Goal: Check status

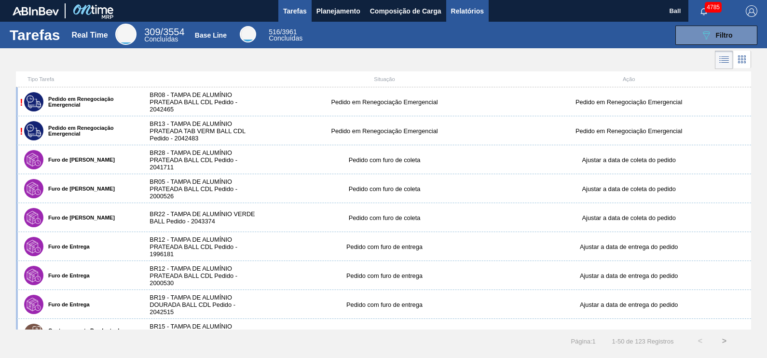
click at [461, 9] on span "Relatórios" at bounding box center [467, 11] width 33 height 12
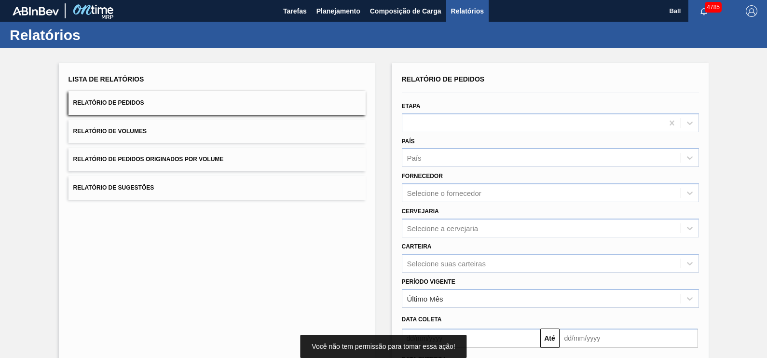
click at [178, 102] on button "Relatório de Pedidos" at bounding box center [217, 103] width 297 height 24
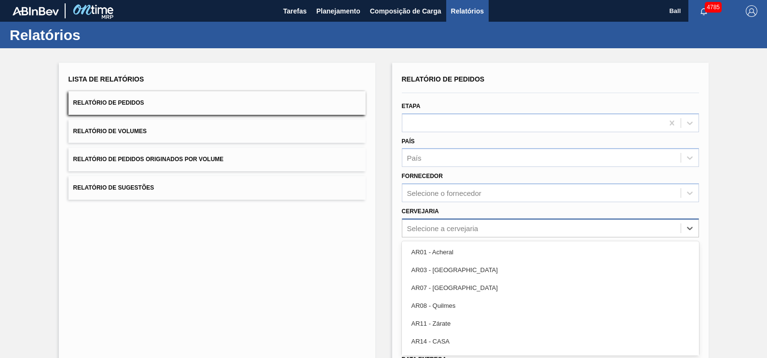
click at [490, 222] on div "option AR01 - Acheral focused, 1 of 93. 93 results available. Use Up and Down t…" at bounding box center [550, 228] width 297 height 19
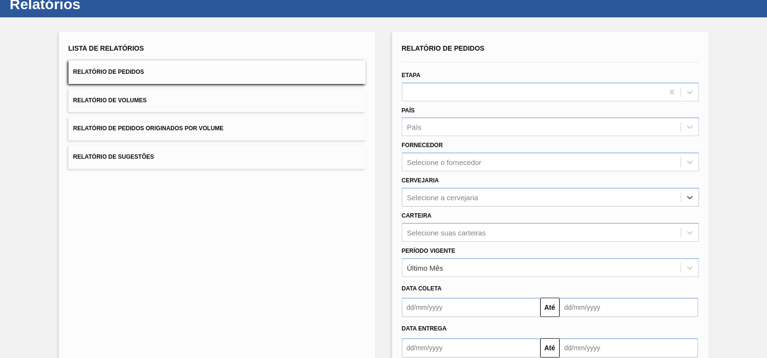
paste input "BR09"
type input "BR09"
paste input "BR03"
type input "BR03"
paste input "BR04"
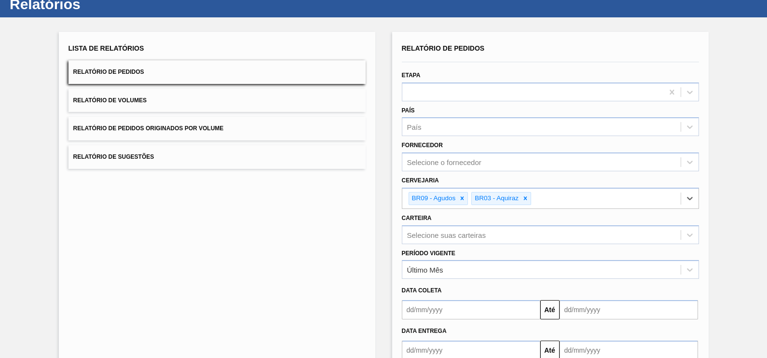
type input "BR04"
paste input "BR10"
type input "BR10"
paste input "BR16"
type input "BR16"
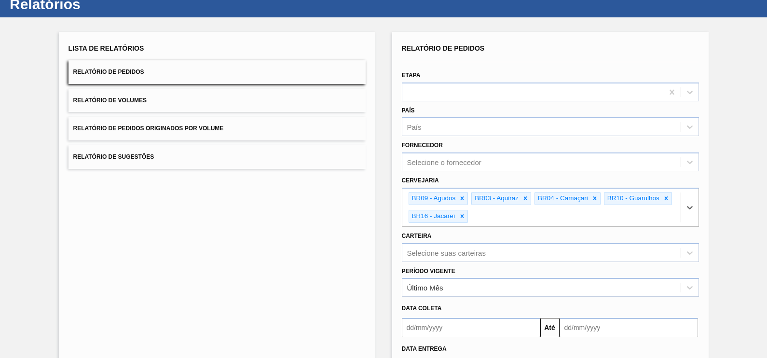
paste input "BR23"
type input "BR23"
paste input "BR15"
type input "BR15"
paste input "BR21"
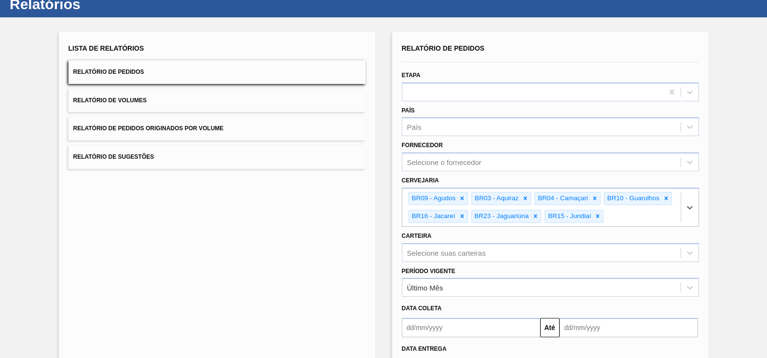
type input "BR21"
paste input "BR07"
type input "BR07"
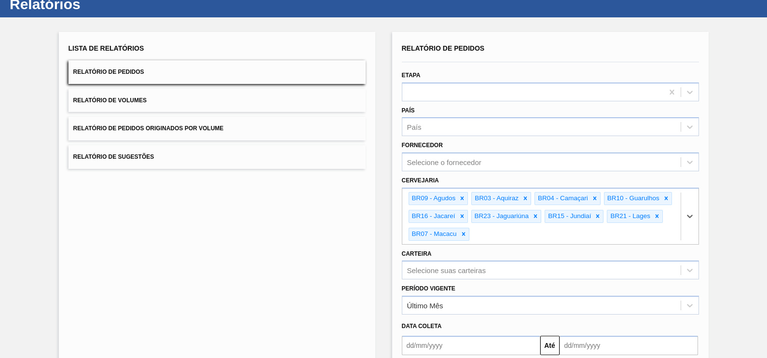
paste input "BR11"
type input "BR11"
paste input "BR19"
type input "BR19"
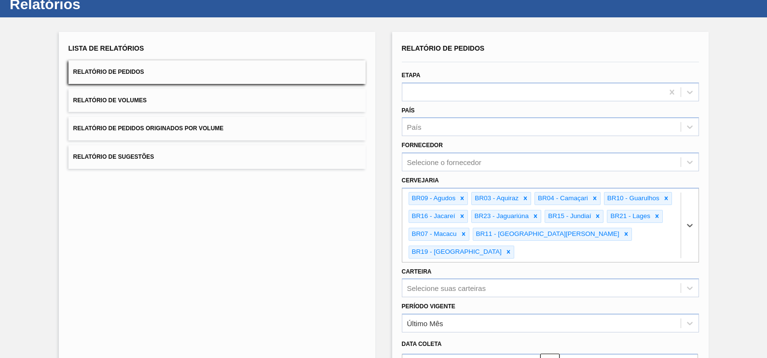
paste input "BR18"
type input "BR18"
paste input "BR13"
type input "BR13"
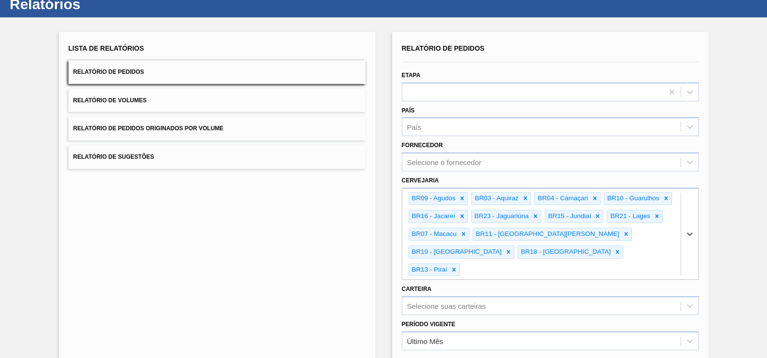
paste input "BR24"
type input "BR24"
paste input "BR02"
type input "BR02"
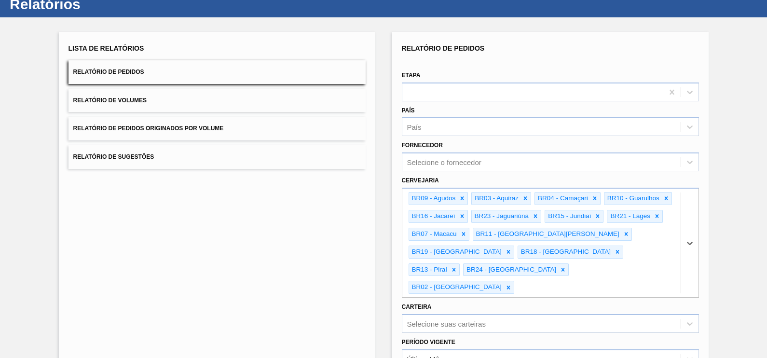
paste input "BR08"
type input "BR08"
paste input "BR22"
type input "BR22"
drag, startPoint x: 428, startPoint y: 302, endPoint x: 434, endPoint y: 302, distance: 5.4
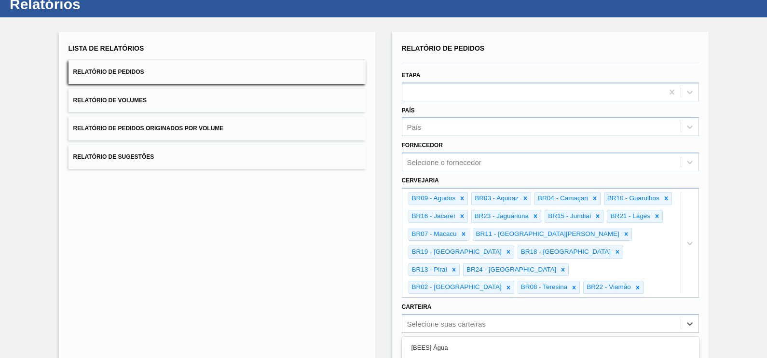
click at [433, 314] on div "option Açúcar Mascavo focused, 6 of 101. 101 results available. Use Up and Down…" at bounding box center [550, 323] width 297 height 19
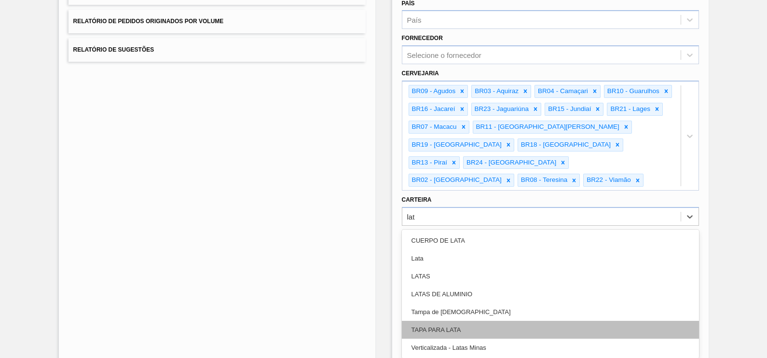
type input "lata"
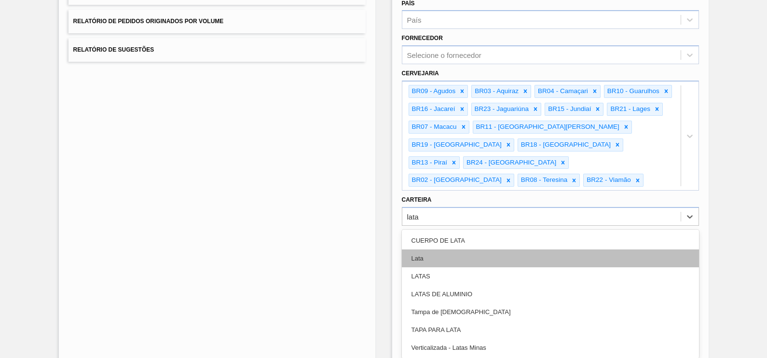
click at [449, 249] on div "Lata" at bounding box center [550, 258] width 297 height 18
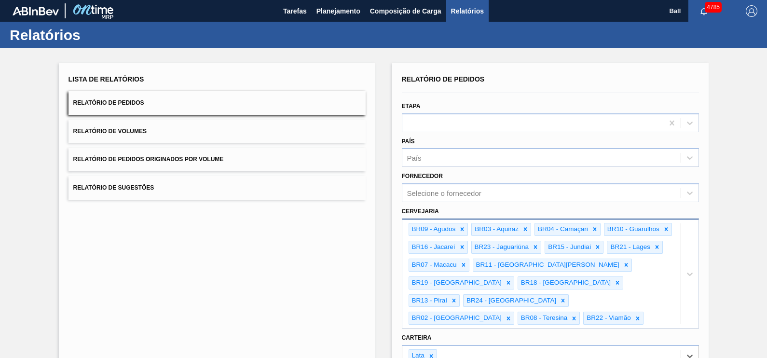
scroll to position [162, 0]
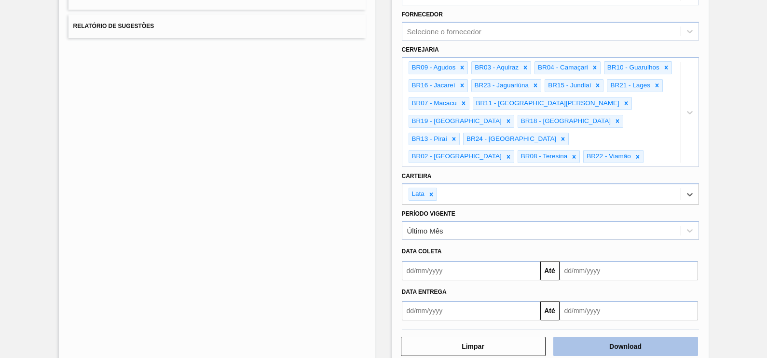
click at [614, 337] on button "Download" at bounding box center [625, 346] width 145 height 19
click at [120, 131] on div "Lista de Relatórios Relatório de Pedidos Relatório de Volumes Relatório de Pedi…" at bounding box center [217, 134] width 316 height 466
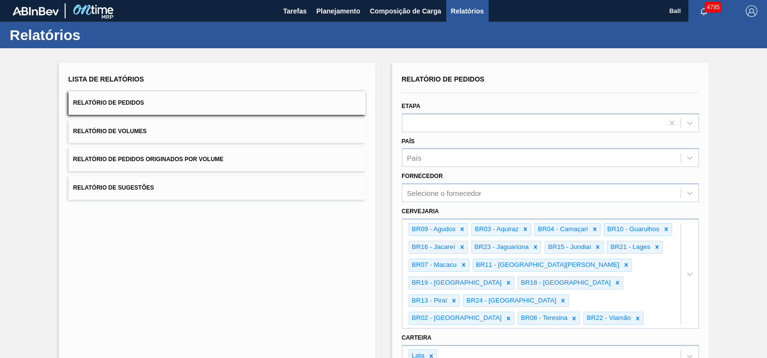
click at [172, 127] on button "Relatório de Volumes" at bounding box center [217, 132] width 297 height 24
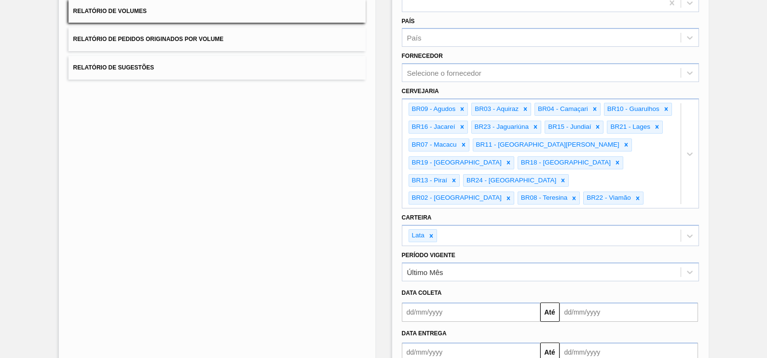
scroll to position [162, 0]
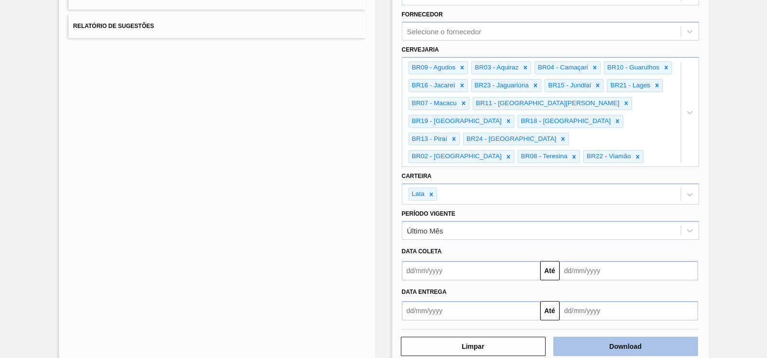
click at [607, 337] on button "Download" at bounding box center [625, 346] width 145 height 19
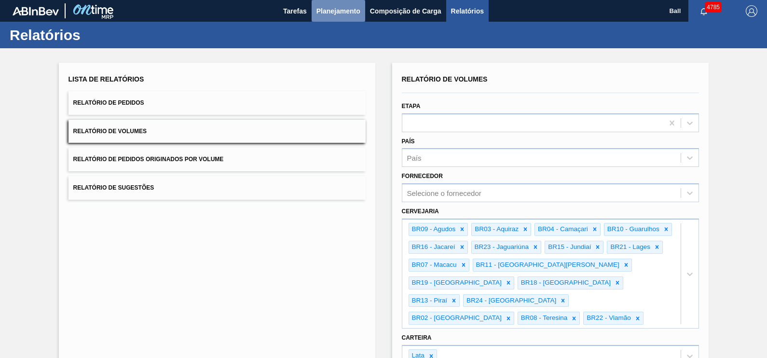
click at [331, 7] on span "Planejamento" at bounding box center [338, 11] width 44 height 12
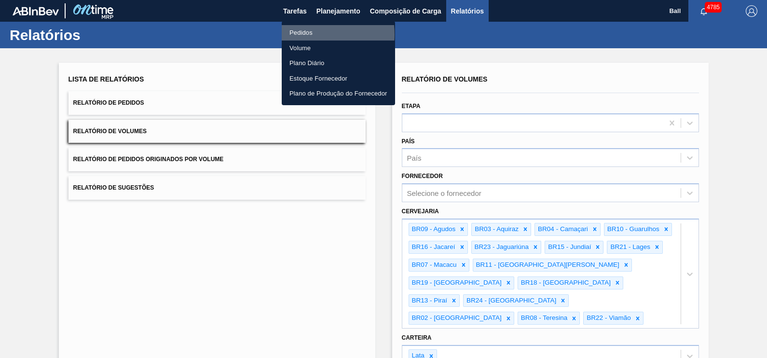
click at [305, 34] on li "Pedidos" at bounding box center [338, 32] width 113 height 15
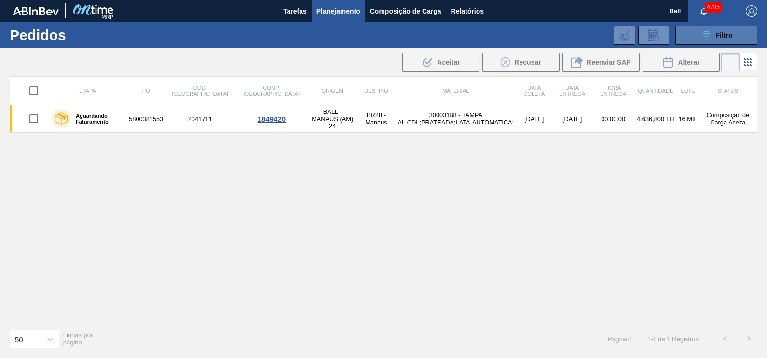
click at [713, 34] on div "089F7B8B-B2A5-4AFE-B5C0-19BA573D28AC Filtro" at bounding box center [716, 35] width 32 height 12
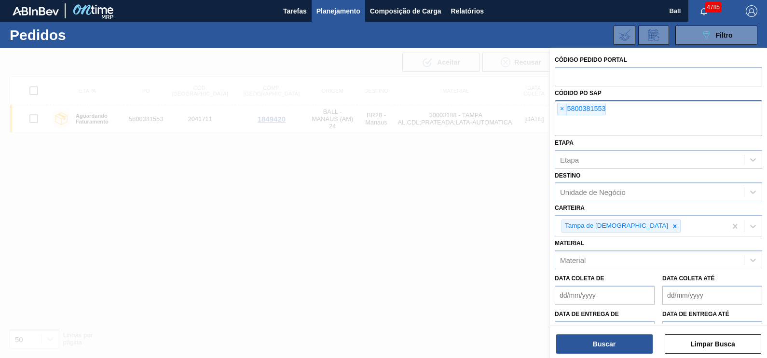
click at [633, 112] on div "× 5800381553" at bounding box center [658, 118] width 207 height 36
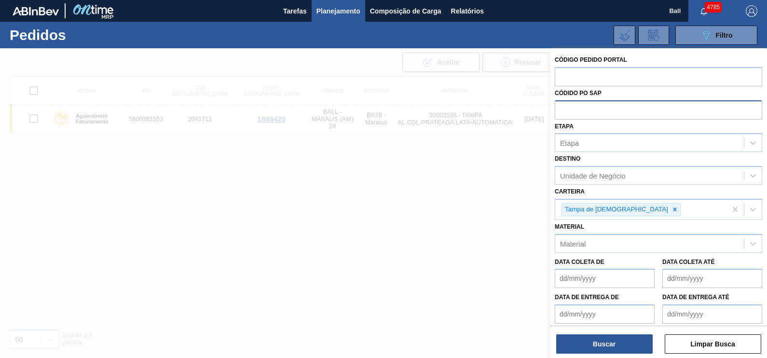
paste input "5800393504"
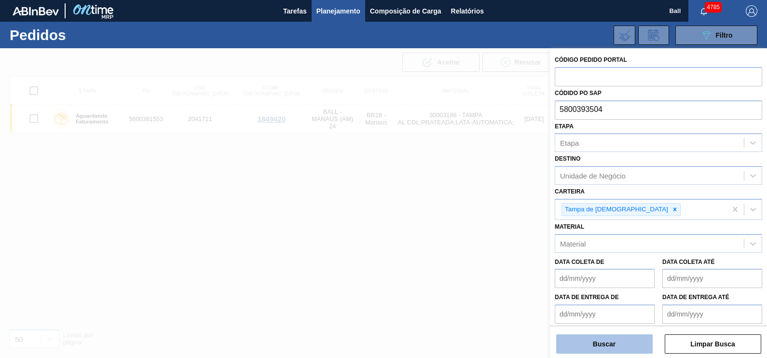
type input "5800393504"
click at [623, 347] on button "Buscar" at bounding box center [604, 343] width 96 height 19
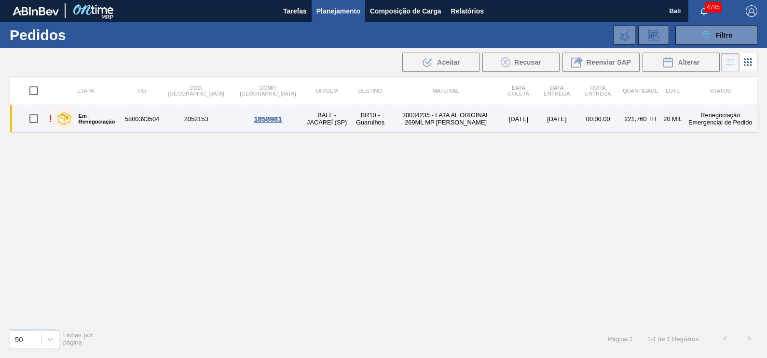
click at [166, 112] on td "2052153" at bounding box center [196, 118] width 71 height 27
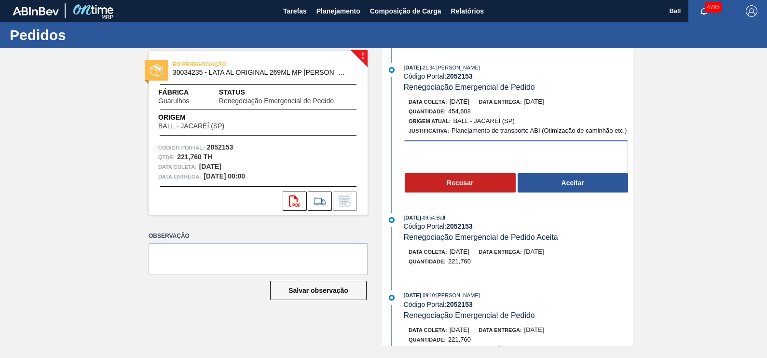
click at [564, 145] on textarea at bounding box center [516, 156] width 224 height 32
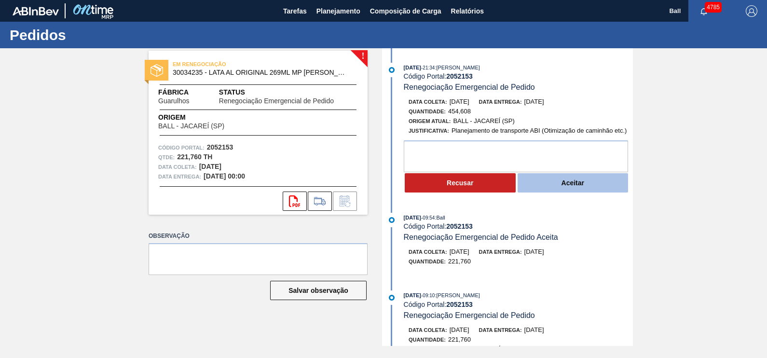
click at [566, 183] on button "Aceitar" at bounding box center [573, 182] width 111 height 19
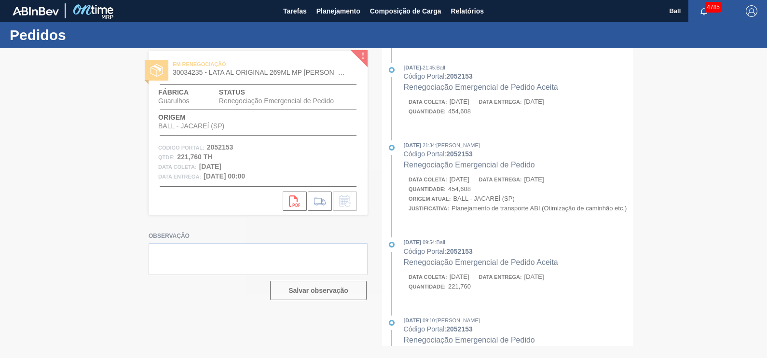
click at [481, 209] on div at bounding box center [383, 203] width 767 height 310
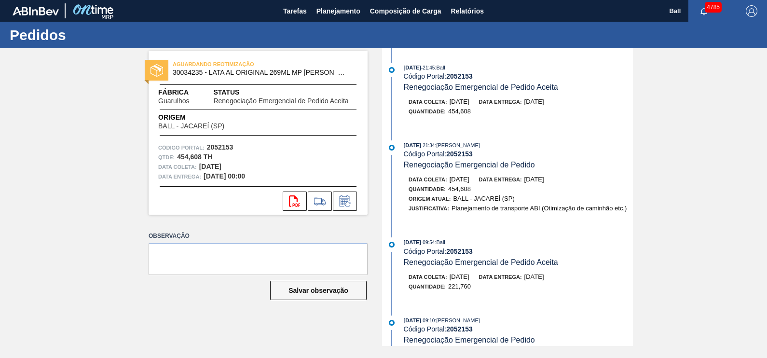
click at [692, 150] on div "AGUARDANDO REOTIMIZAÇÃO 30034235 - LATA AL ORIGINAL 269ML MP BRILHO Fábrica Gua…" at bounding box center [383, 197] width 767 height 298
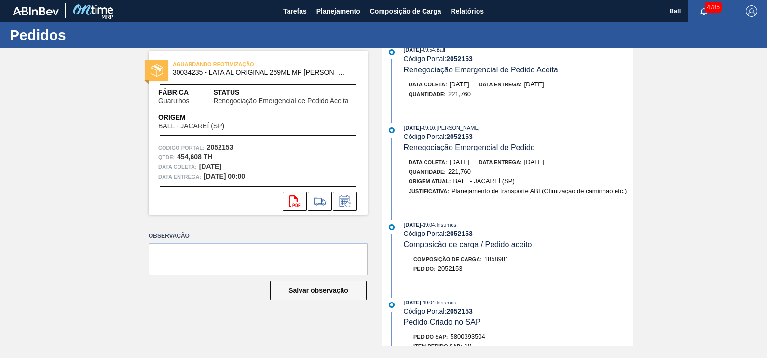
scroll to position [241, 0]
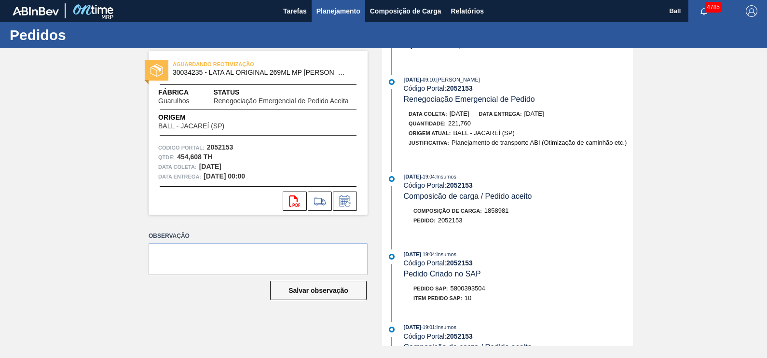
click at [340, 14] on span "Planejamento" at bounding box center [338, 11] width 44 height 12
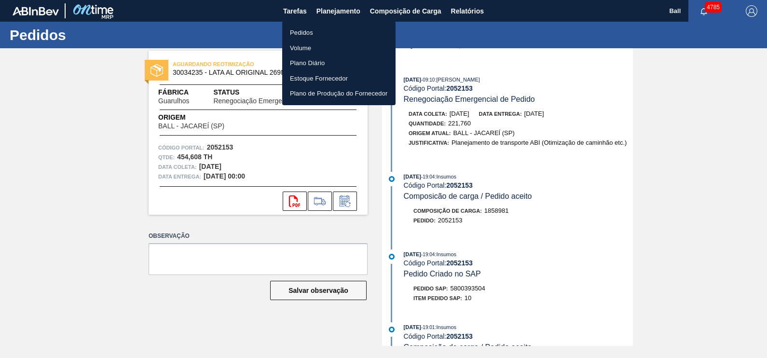
click at [319, 31] on li "Pedidos" at bounding box center [338, 32] width 113 height 15
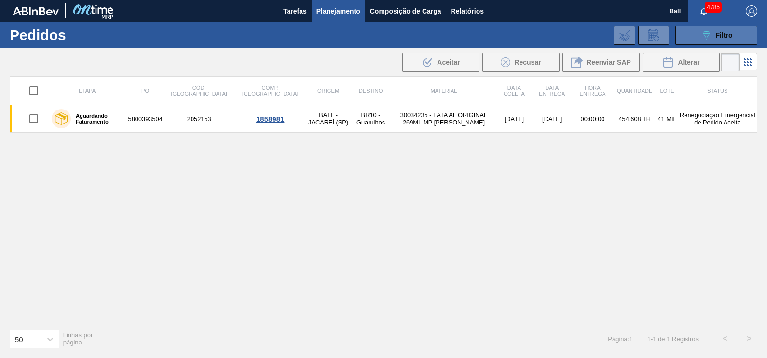
click at [713, 38] on div "089F7B8B-B2A5-4AFE-B5C0-19BA573D28AC Filtro" at bounding box center [716, 35] width 32 height 12
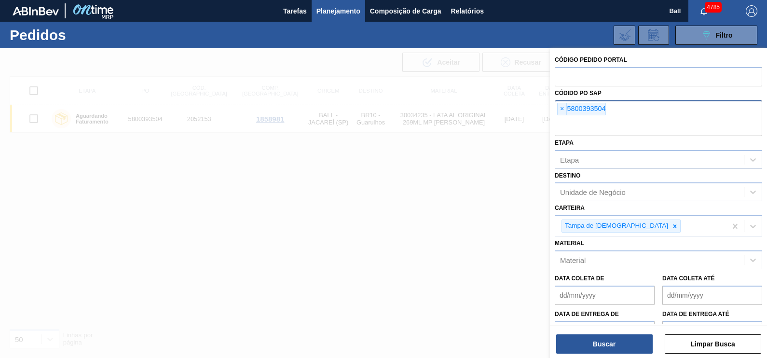
click at [624, 111] on div "× 5800393504" at bounding box center [658, 118] width 207 height 36
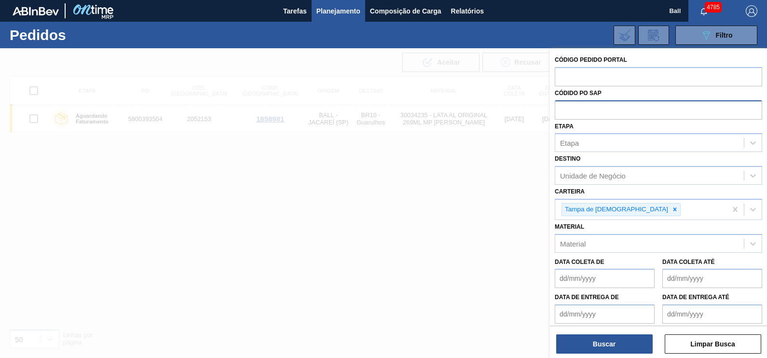
paste input "5800391975"
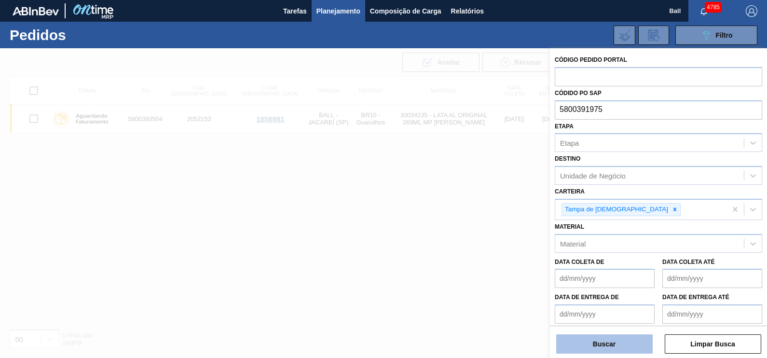
type input "5800391975"
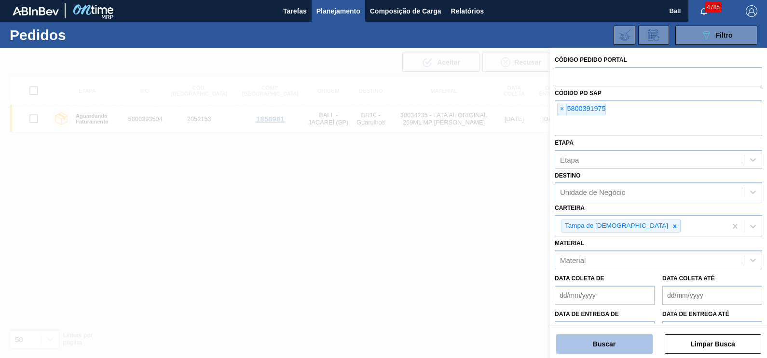
click at [567, 346] on button "Buscar" at bounding box center [604, 343] width 96 height 19
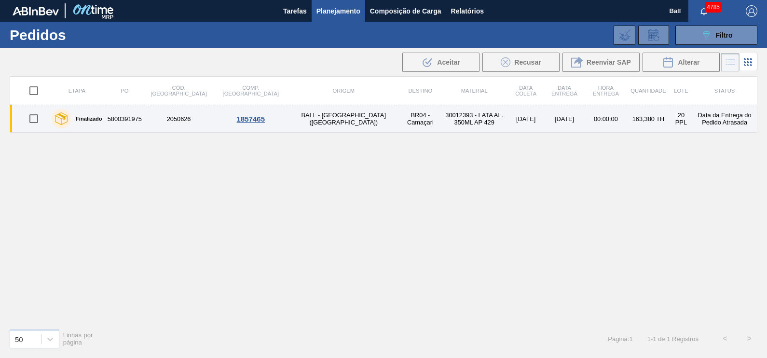
click at [111, 120] on td "5800391975" at bounding box center [124, 118] width 37 height 27
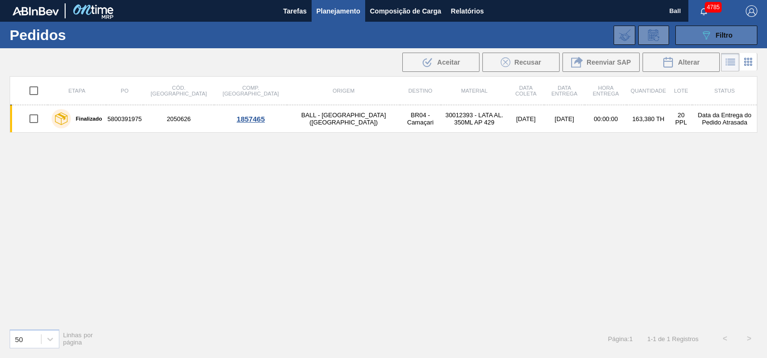
click at [710, 35] on icon "089F7B8B-B2A5-4AFE-B5C0-19BA573D28AC" at bounding box center [706, 35] width 12 height 12
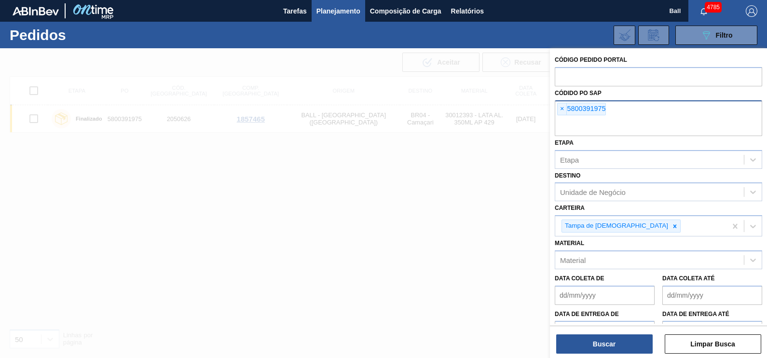
click at [622, 120] on input "text" at bounding box center [658, 127] width 207 height 18
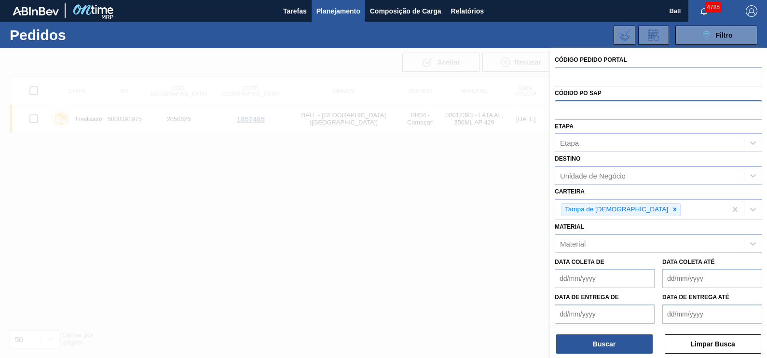
paste input "5800389632"
type input "5800389632"
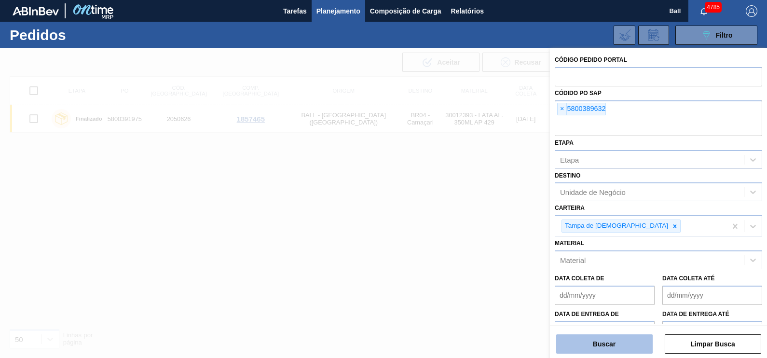
click at [566, 348] on button "Buscar" at bounding box center [604, 343] width 96 height 19
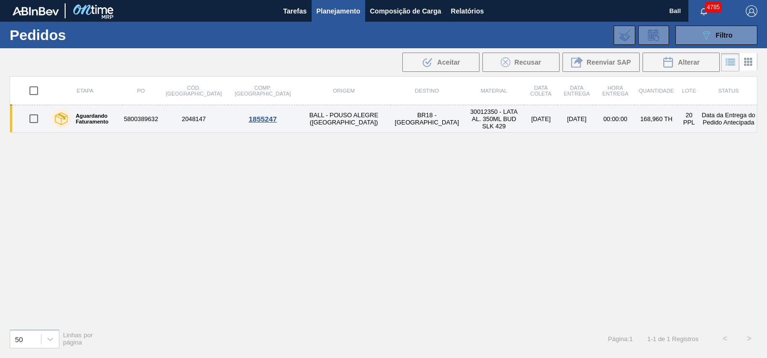
click at [121, 111] on div "Aguardando Faturamento" at bounding box center [85, 119] width 72 height 24
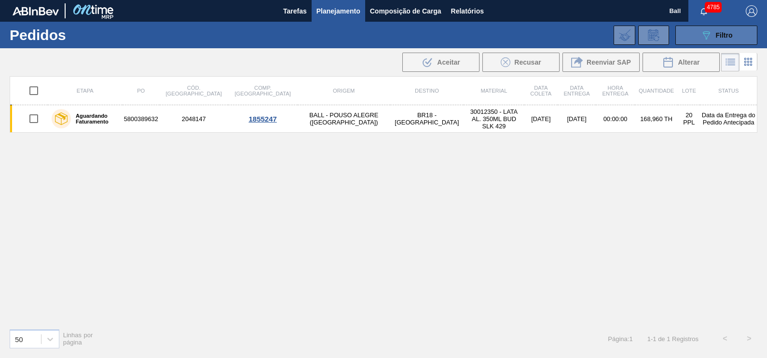
click at [737, 34] on button "089F7B8B-B2A5-4AFE-B5C0-19BA573D28AC Filtro" at bounding box center [716, 35] width 82 height 19
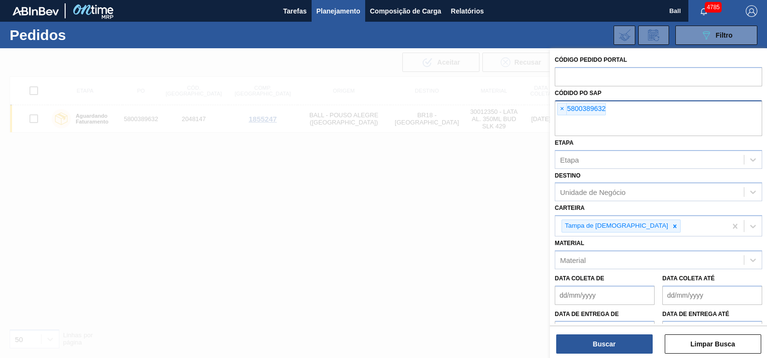
click at [622, 124] on input "text" at bounding box center [658, 127] width 207 height 18
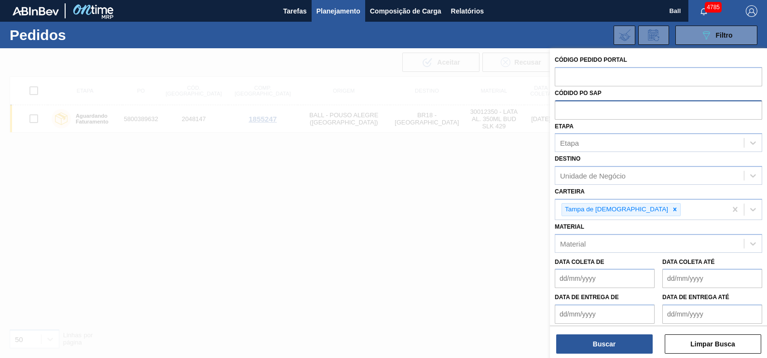
paste input "5800389633"
type input "5800389633"
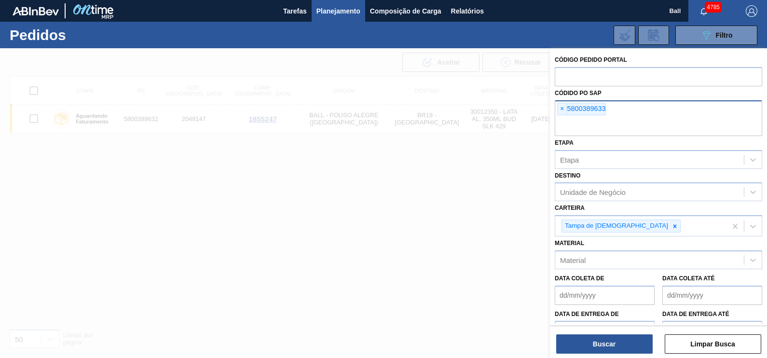
click at [645, 125] on input "text" at bounding box center [658, 127] width 207 height 18
paste input "5800388304"
type input "5800388304"
click at [683, 113] on div "× 5800389633 × 5800388304" at bounding box center [658, 118] width 207 height 36
paste input "5800388305"
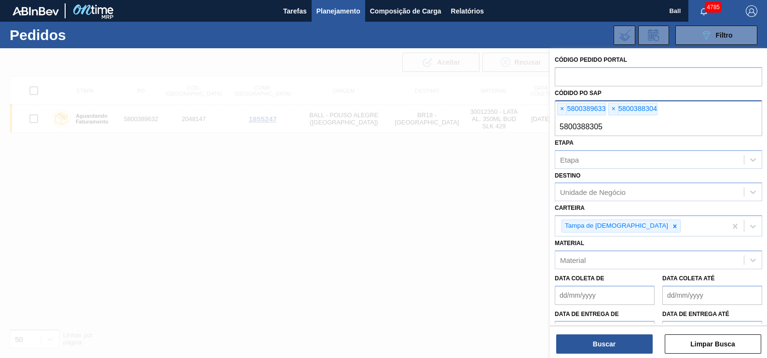
type input "5800388305"
click at [623, 116] on div "× 5800389633 × 5800388304 × 5800388305" at bounding box center [658, 118] width 207 height 36
paste input "5800391541"
type input "5800391541"
click at [683, 122] on input "text" at bounding box center [658, 127] width 207 height 18
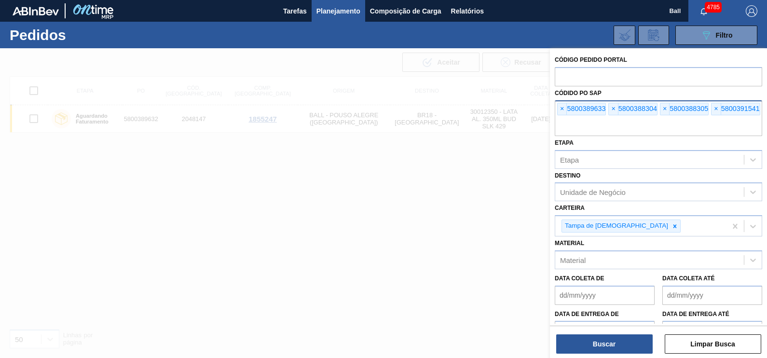
paste input "5800391234"
type input "5800391234"
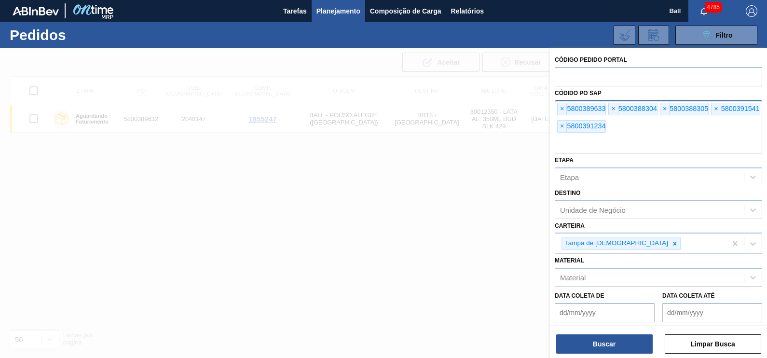
click at [601, 142] on input "text" at bounding box center [658, 144] width 207 height 18
paste input "5800392346"
type input "5800392346"
click at [652, 150] on input "text" at bounding box center [658, 144] width 207 height 18
paste input "5800391542"
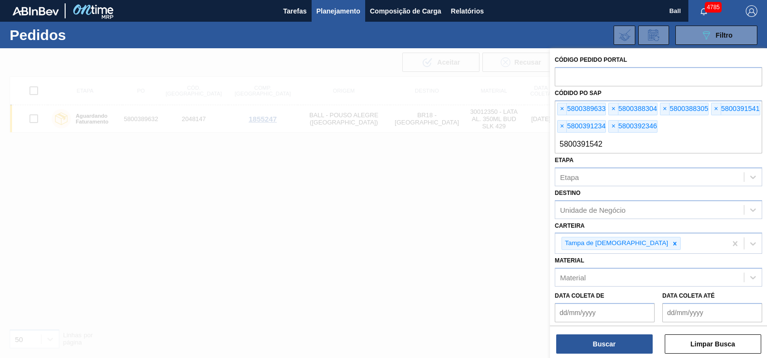
type input "5800391542"
click at [607, 141] on input "text" at bounding box center [658, 144] width 207 height 18
paste input "5800395498"
type input "5800395498"
click at [615, 149] on input "text" at bounding box center [658, 144] width 207 height 18
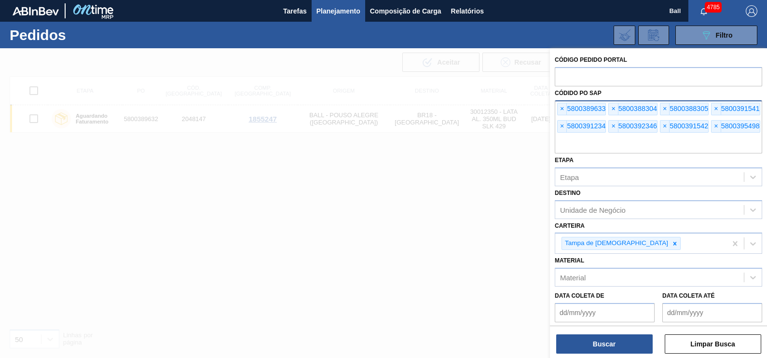
paste input "5800395499"
type input "5800395499"
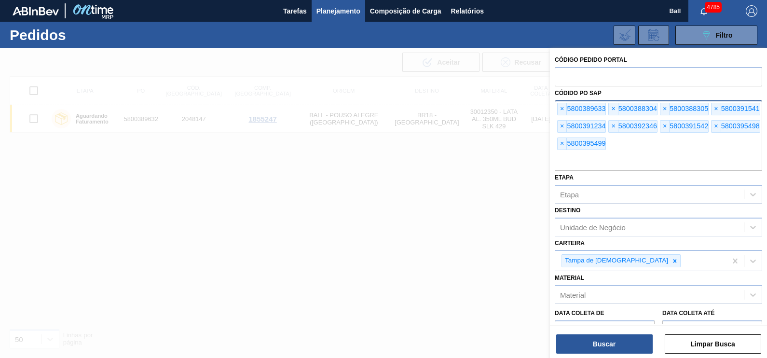
click at [657, 153] on input "text" at bounding box center [658, 161] width 207 height 18
paste input "5800394083"
type input "5800394083"
click at [710, 152] on input "text" at bounding box center [658, 161] width 207 height 18
paste input "5800394084"
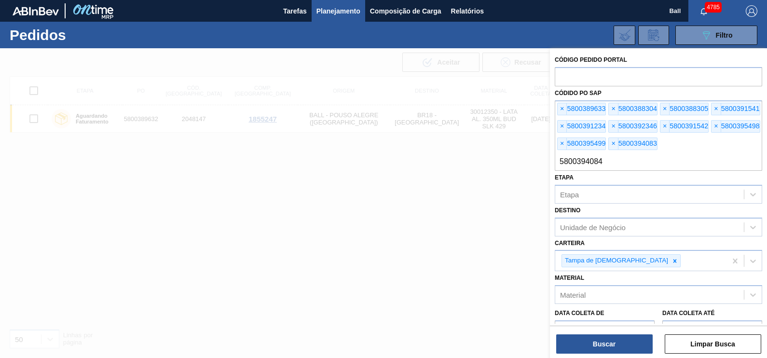
type input "5800394084"
click at [716, 159] on input "text" at bounding box center [658, 161] width 207 height 18
paste input "5800393765"
type input "5800393765"
click at [685, 163] on input "text" at bounding box center [658, 161] width 207 height 18
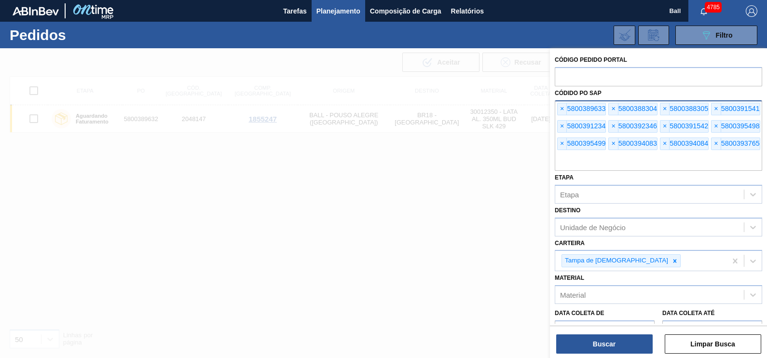
paste input "5800393536"
type input "5800393536"
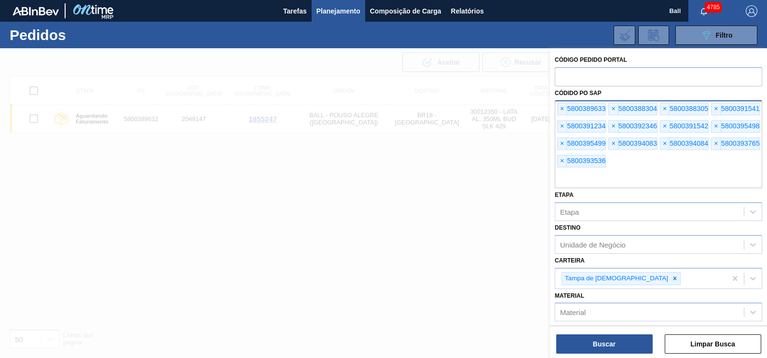
click at [693, 174] on input "text" at bounding box center [658, 179] width 207 height 18
paste input "5800393537"
type input "5800393537"
click at [688, 179] on input "text" at bounding box center [658, 179] width 207 height 18
paste input "5800393538"
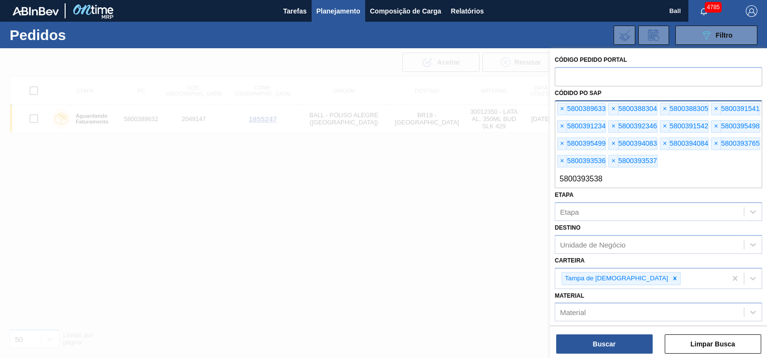
type input "5800393538"
click at [681, 178] on input "text" at bounding box center [658, 179] width 207 height 18
paste input "5800393739"
type input "5800393739"
click at [664, 178] on input "text" at bounding box center [658, 179] width 207 height 18
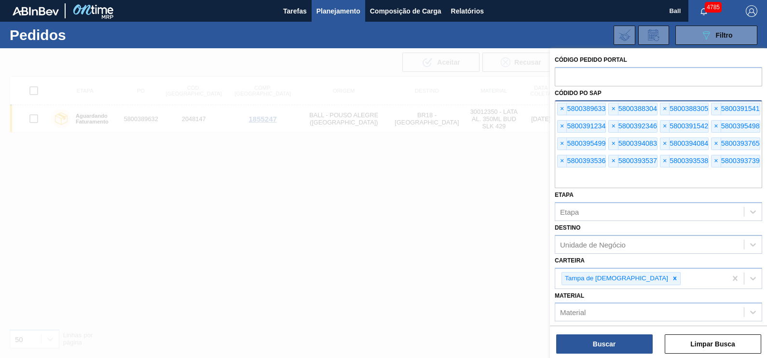
paste input "5800393719"
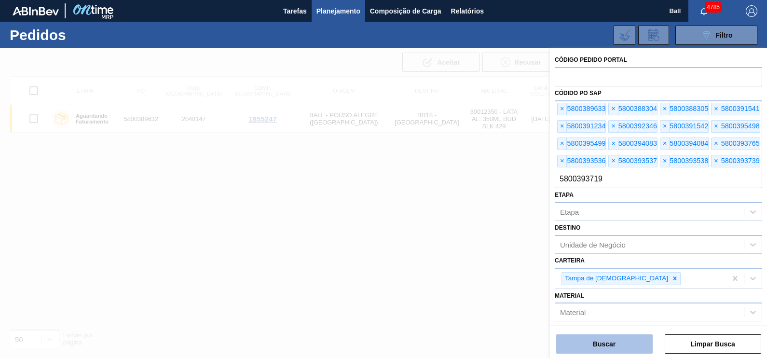
type input "5800393719"
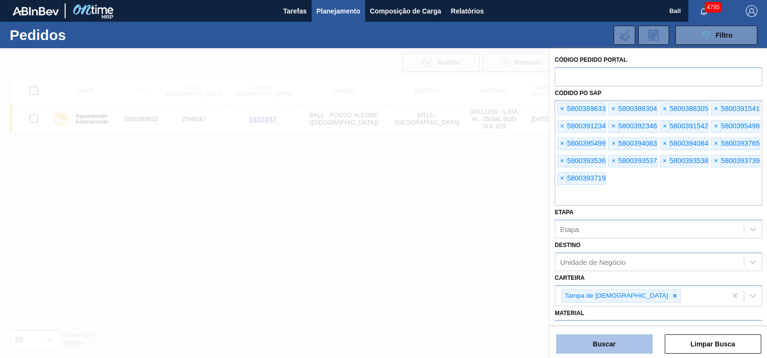
click at [567, 343] on button "Buscar" at bounding box center [604, 343] width 96 height 19
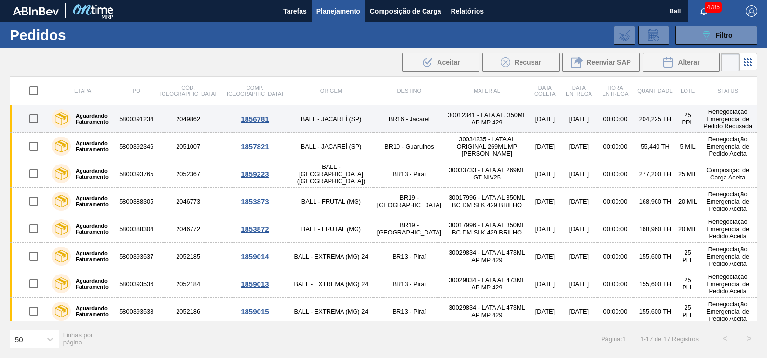
click at [114, 116] on label "Aguardando Faturamento" at bounding box center [92, 119] width 43 height 12
click at [155, 120] on td "5800391234" at bounding box center [136, 118] width 37 height 27
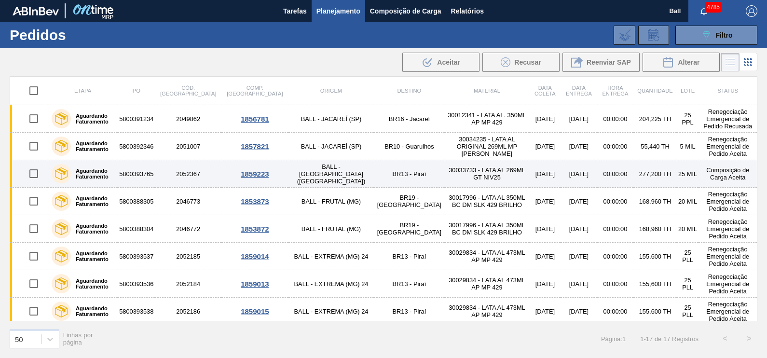
scroll to position [250, 0]
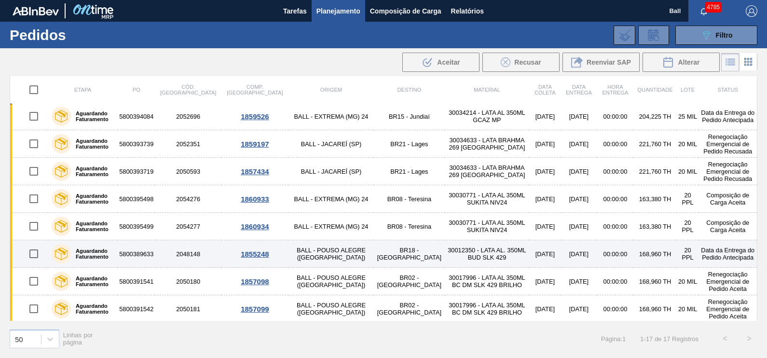
click at [111, 249] on label "Aguardando Faturamento" at bounding box center [92, 254] width 43 height 12
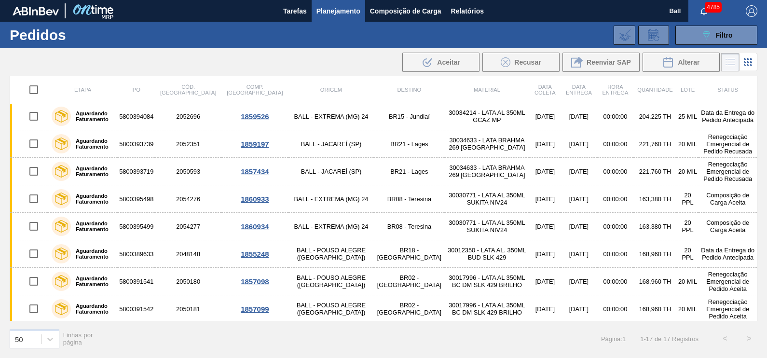
scroll to position [29, 0]
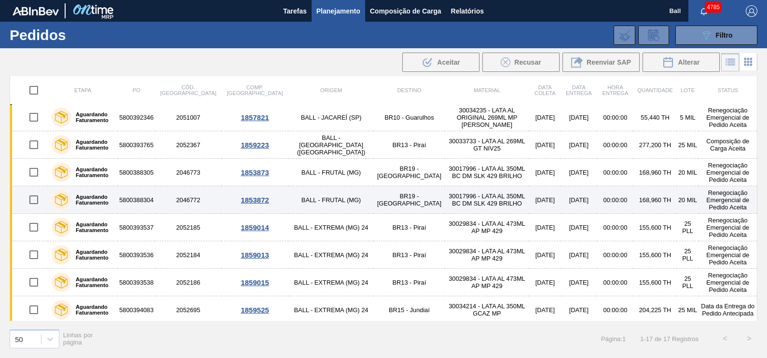
click at [29, 197] on input "checkbox" at bounding box center [34, 200] width 20 height 20
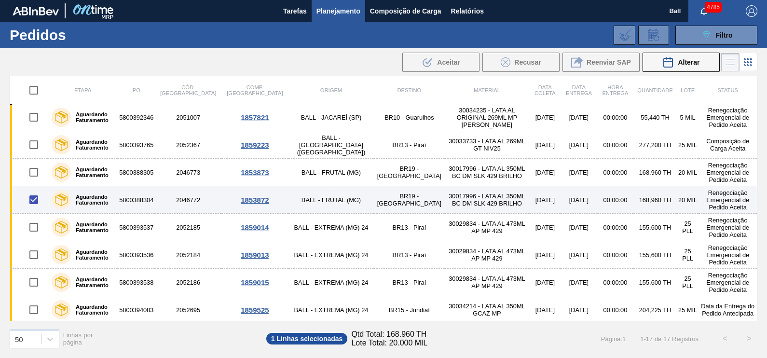
click at [89, 197] on label "Aguardando Faturamento" at bounding box center [92, 200] width 43 height 12
click at [35, 199] on input "checkbox" at bounding box center [34, 200] width 20 height 20
checkbox input "false"
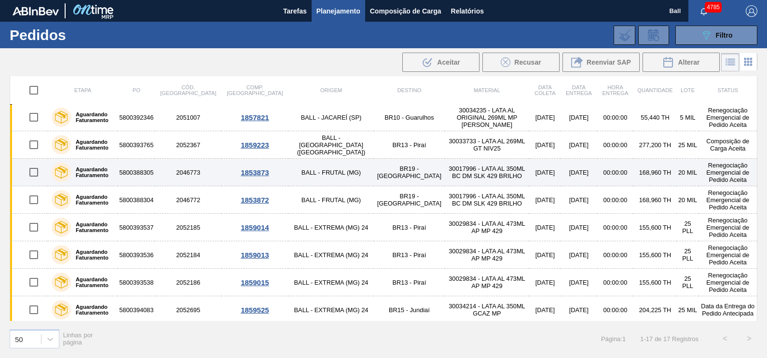
click at [114, 174] on label "Aguardando Faturamento" at bounding box center [92, 172] width 43 height 12
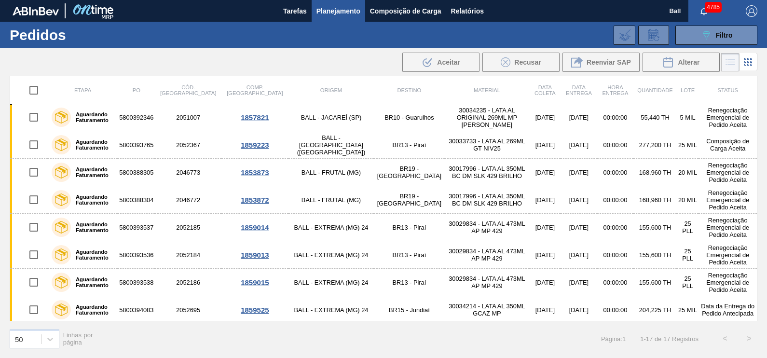
scroll to position [250, 0]
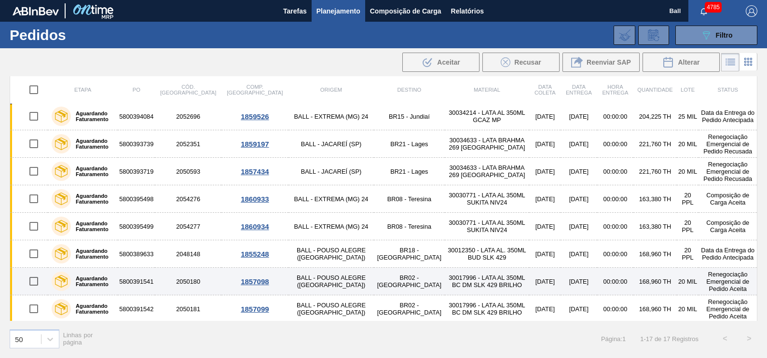
click at [185, 281] on td "2050180" at bounding box center [188, 281] width 67 height 27
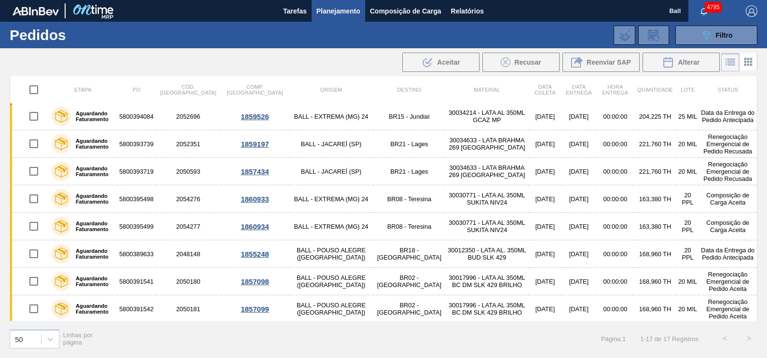
scroll to position [0, 0]
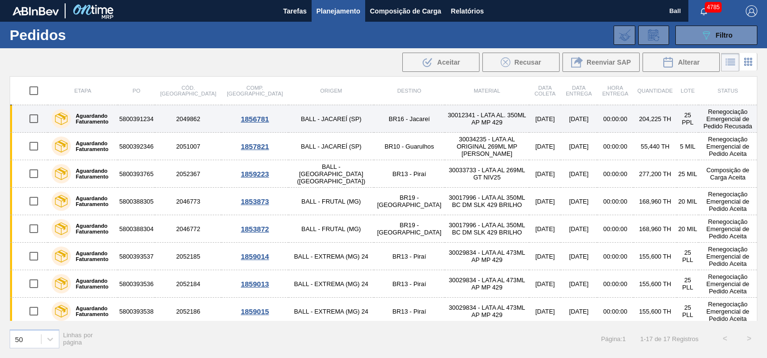
click at [93, 126] on div "Aguardando Faturamento" at bounding box center [82, 119] width 67 height 24
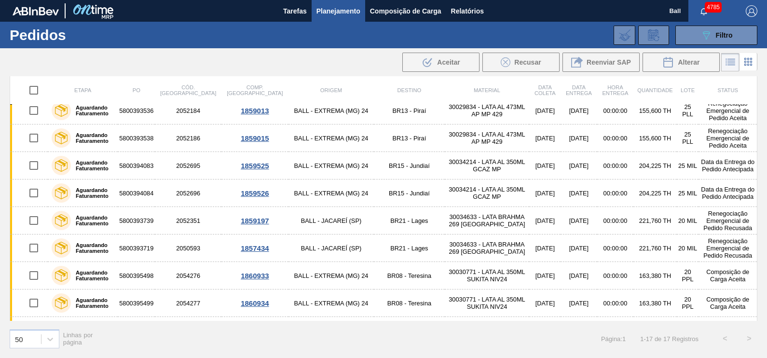
scroll to position [241, 0]
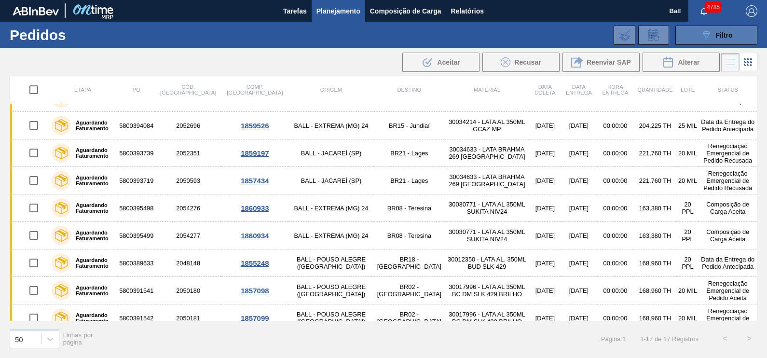
click at [686, 29] on button "089F7B8B-B2A5-4AFE-B5C0-19BA573D28AC Filtro" at bounding box center [716, 35] width 82 height 19
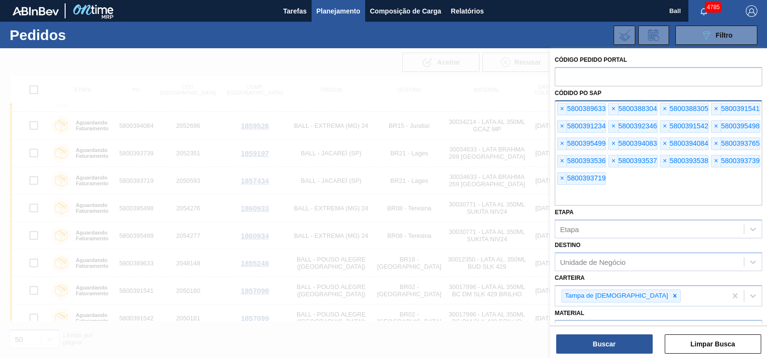
click at [640, 184] on div "× 5800389633 × 5800388304 × 5800388305 × 5800391541 × 5800391234 × 5800392346 ×…" at bounding box center [658, 153] width 207 height 106
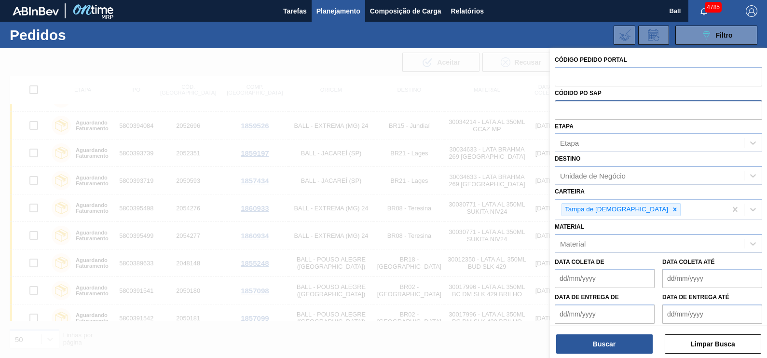
paste input "5800392247"
type input "5800392247"
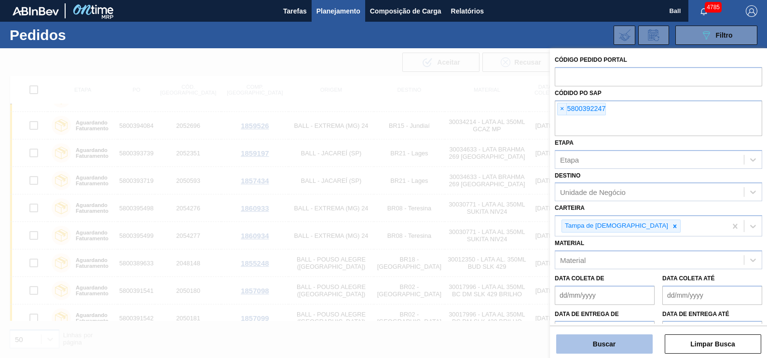
click at [625, 353] on button "Buscar" at bounding box center [604, 343] width 96 height 19
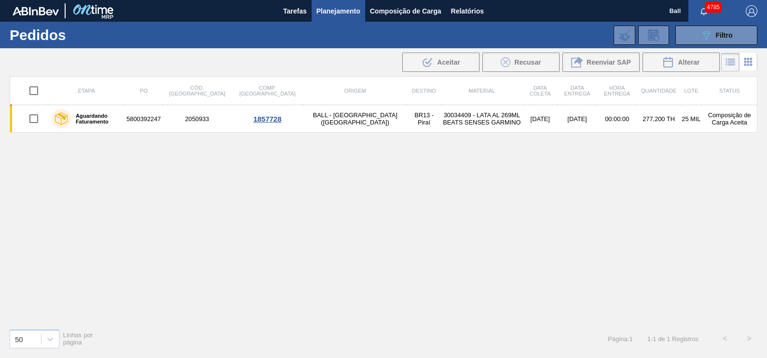
scroll to position [0, 0]
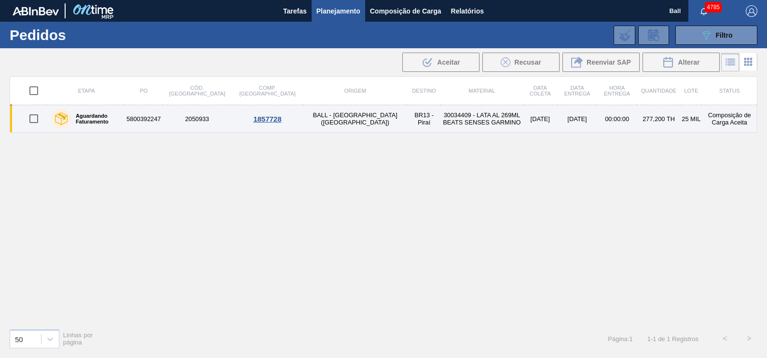
click at [303, 113] on td "BALL - [GEOGRAPHIC_DATA][PERSON_NAME] ([GEOGRAPHIC_DATA])" at bounding box center [355, 118] width 104 height 27
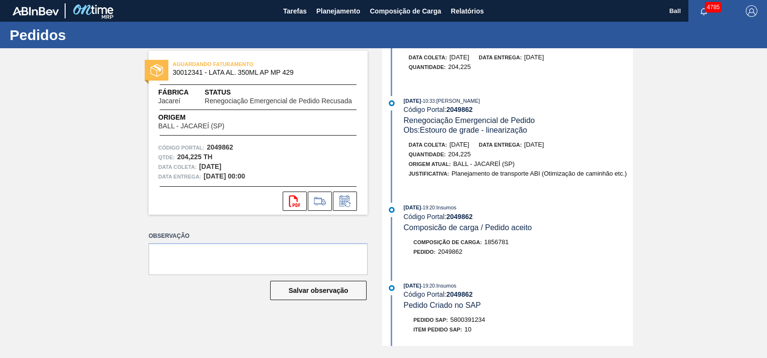
scroll to position [60, 0]
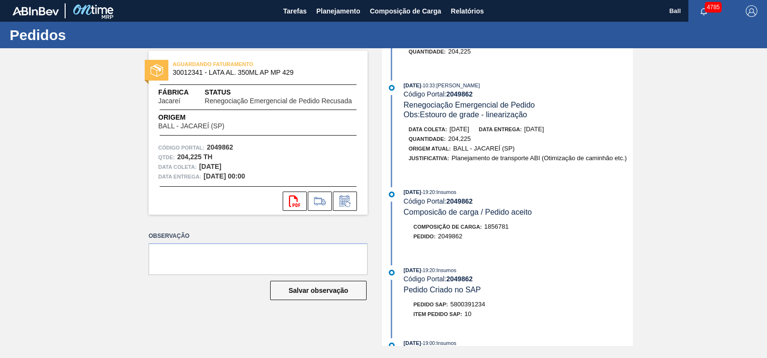
click at [466, 304] on div "07/10/2025 - 19:20 : Insumos Código Portal: 2049862 Pedido Criado no SAP Pedido…" at bounding box center [509, 294] width 248 height 58
copy span "5800391234"
